Goal: Find contact information: Find contact information

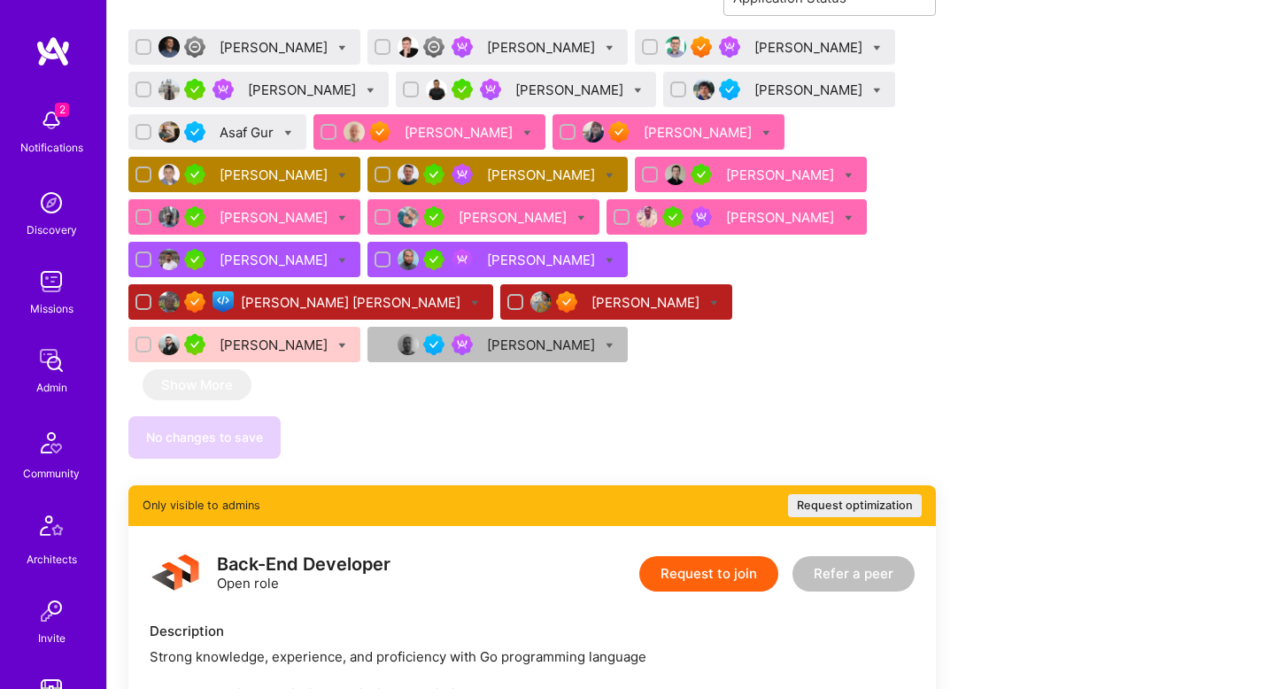
scroll to position [1470, 0]
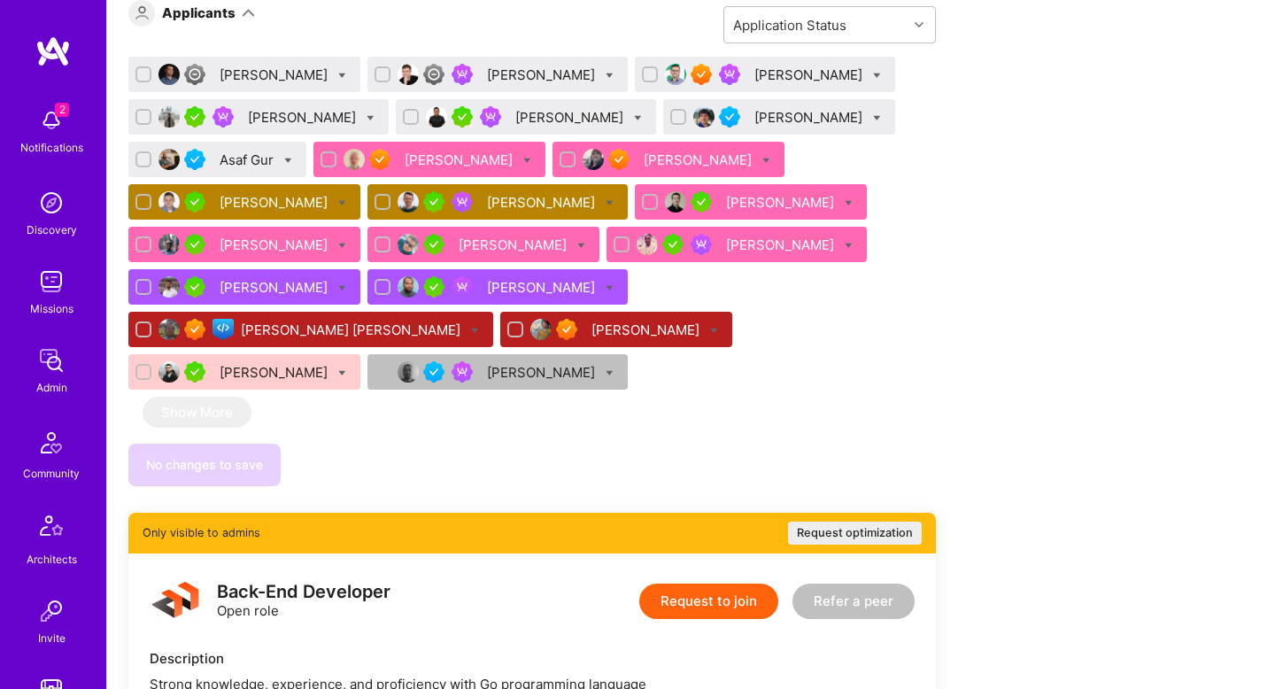
click at [269, 193] on div "[PERSON_NAME]" at bounding box center [276, 202] width 112 height 19
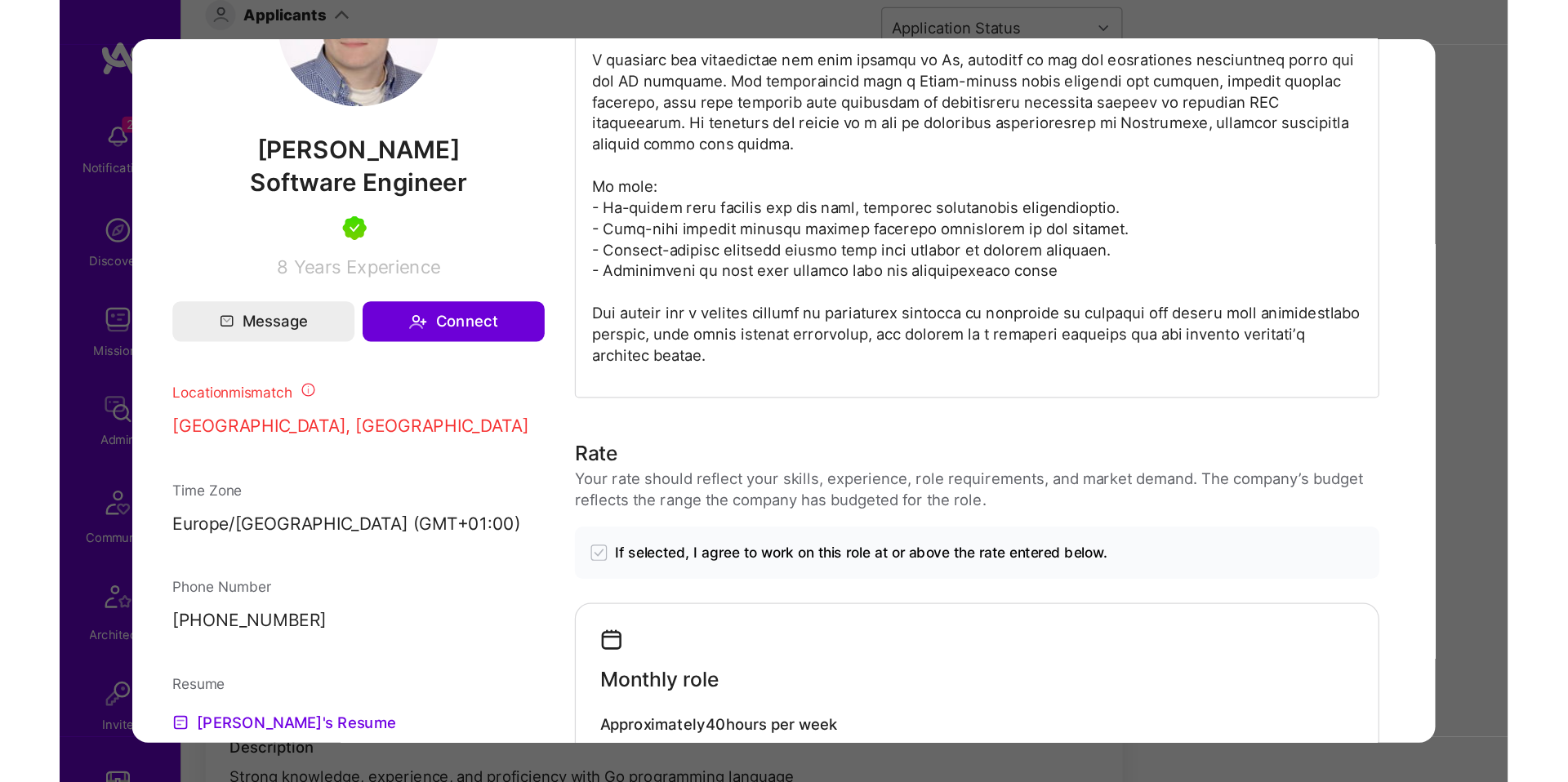
scroll to position [1188, 0]
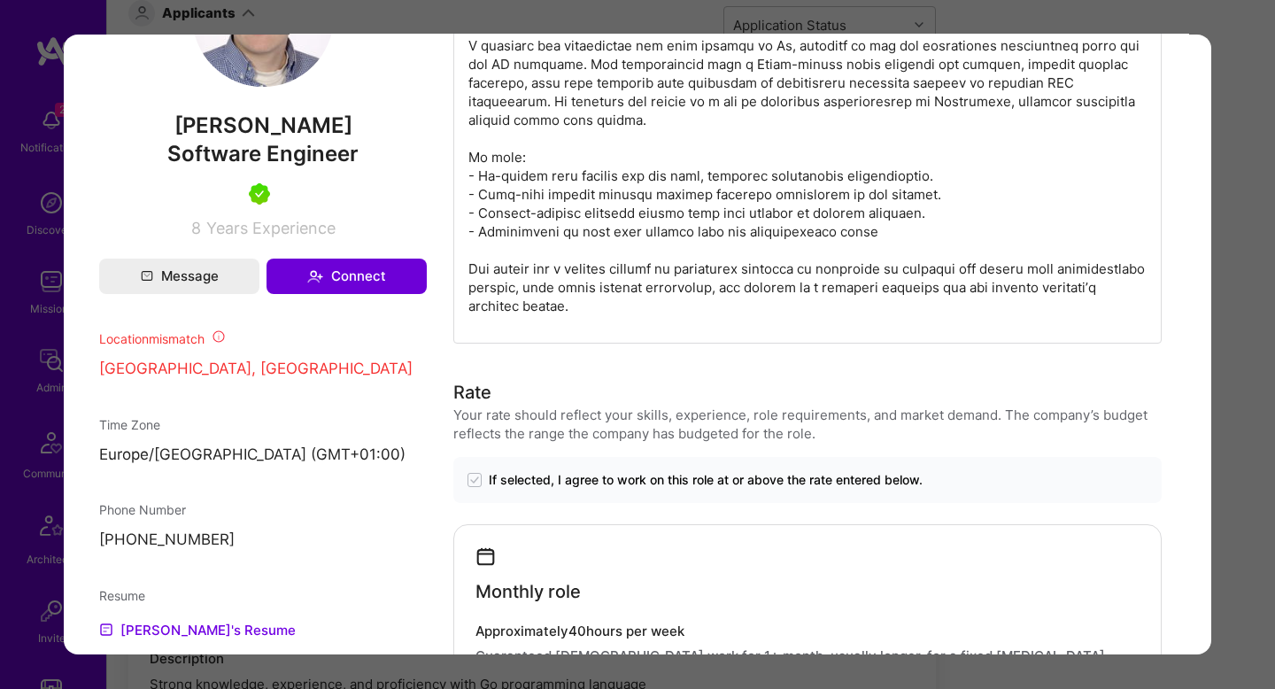
click at [200, 552] on p "[PHONE_NUMBER]" at bounding box center [263, 540] width 328 height 21
copy div "[PHONE_NUMBER]"
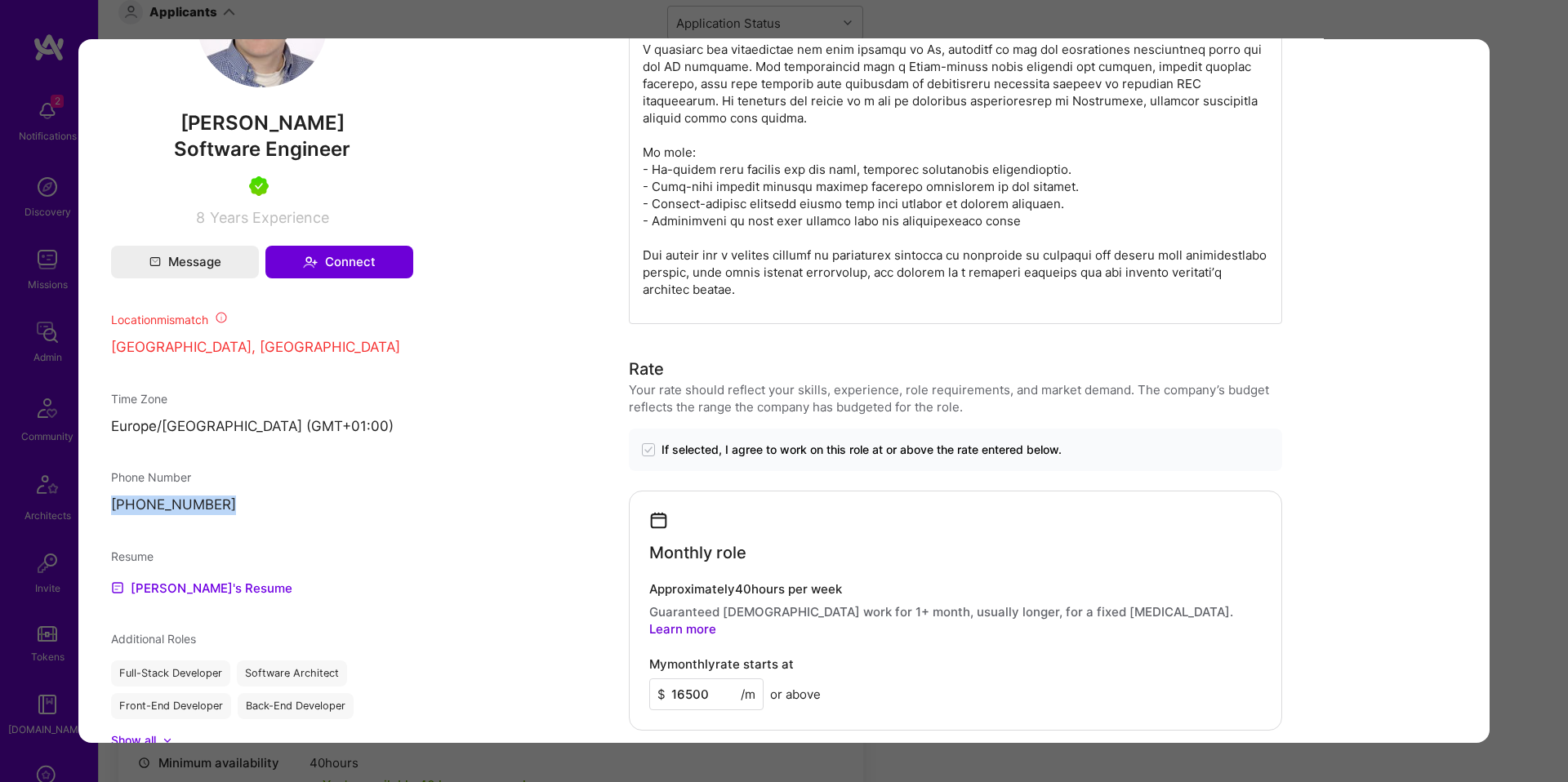
click at [698, 36] on div "Application 10 of 21 Builder Missing Requirements Required Location See locatio…" at bounding box center [784, 391] width 1568 height 782
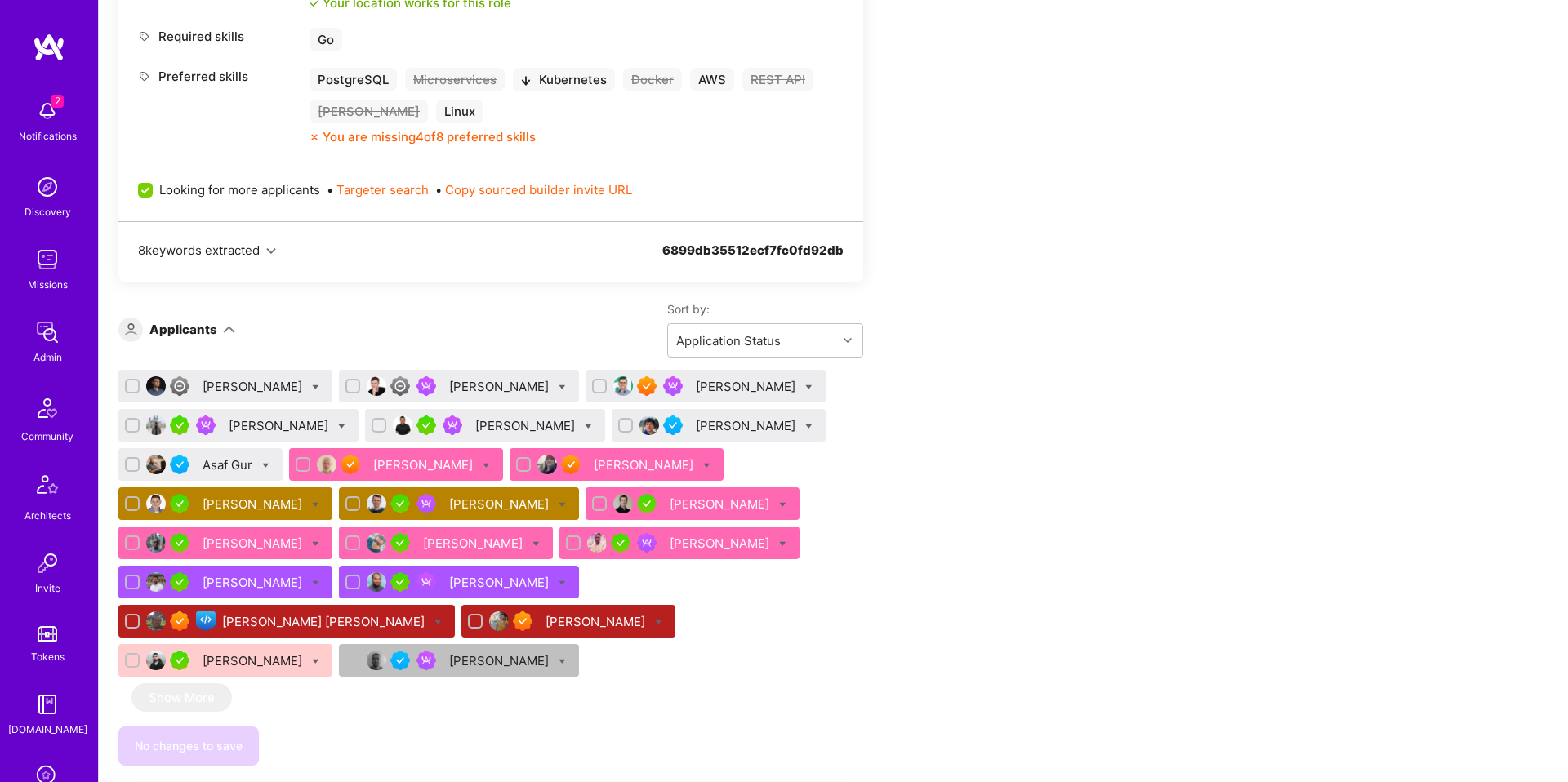
scroll to position [1065, 0]
